Goal: Task Accomplishment & Management: Complete application form

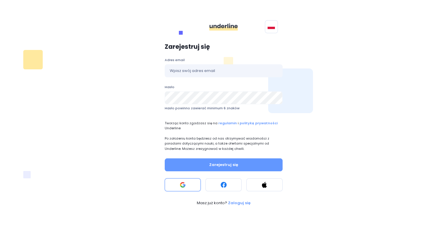
click at [187, 184] on button at bounding box center [183, 185] width 36 height 13
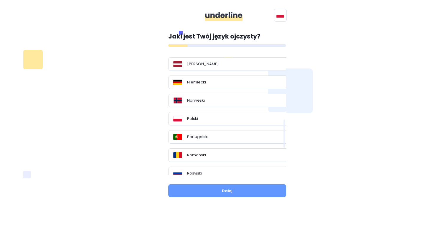
scroll to position [267, 0]
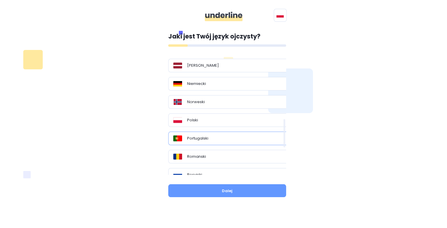
click at [214, 136] on div "Portugalski" at bounding box center [229, 139] width 112 height 6
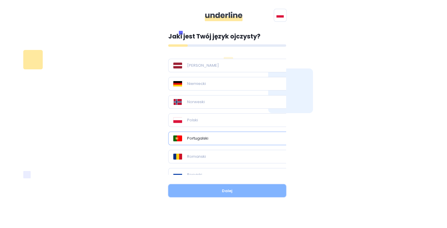
click at [259, 192] on button "Dalej" at bounding box center [227, 191] width 118 height 13
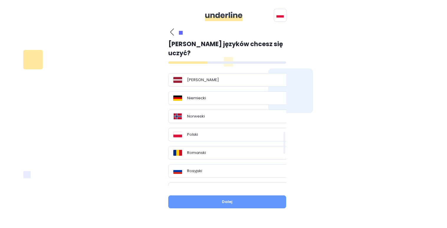
scroll to position [463, 0]
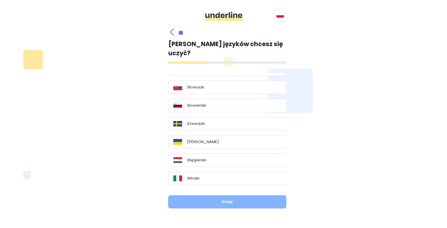
click at [236, 196] on button "Dalej" at bounding box center [227, 202] width 118 height 13
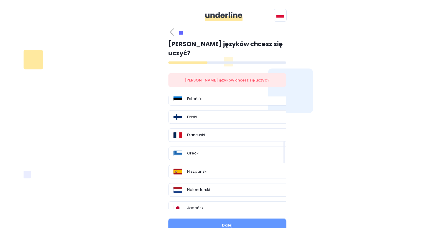
scroll to position [228, 0]
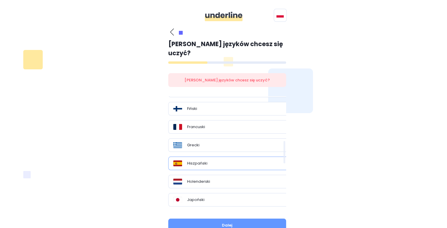
click at [207, 161] on div "Hiszpański" at bounding box center [229, 164] width 112 height 6
click at [233, 219] on button "Dalej" at bounding box center [227, 225] width 118 height 13
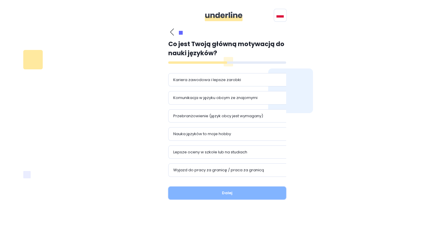
click at [228, 194] on button "Dalej" at bounding box center [227, 193] width 118 height 13
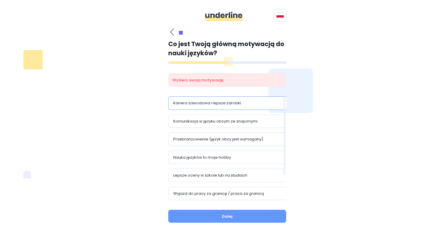
click at [206, 108] on div "Kariera zawodowa i lepsze zarobki" at bounding box center [229, 104] width 122 height 14
click at [217, 102] on p "Kariera zawodowa i lepsze zarobki" at bounding box center [207, 103] width 68 height 6
